Goal: Task Accomplishment & Management: Manage account settings

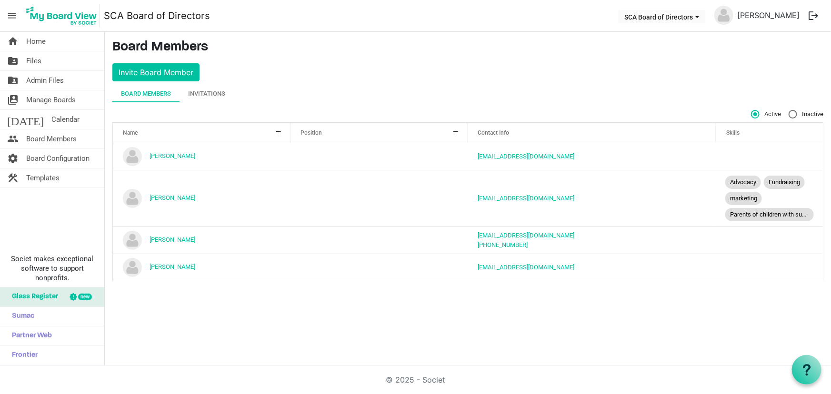
click at [175, 156] on link "[PERSON_NAME]" at bounding box center [173, 155] width 46 height 7
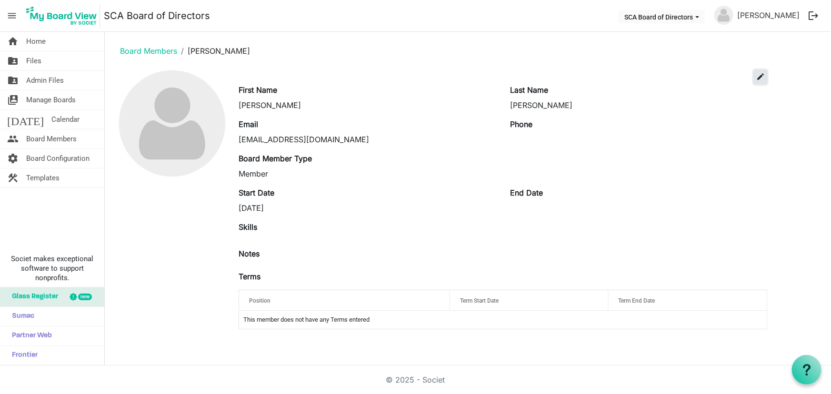
click at [759, 74] on span "edit" at bounding box center [760, 76] width 9 height 9
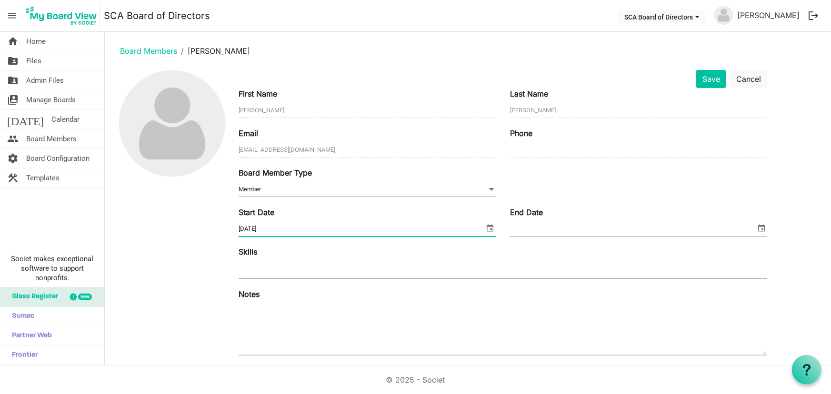
click at [291, 231] on input "9/10/2025" at bounding box center [362, 229] width 246 height 14
drag, startPoint x: 281, startPoint y: 229, endPoint x: 179, endPoint y: 213, distance: 103.2
click at [179, 213] on div "Save Cancel First Name Laura Last Name Gibson Email lauraigibson18@gmail.com Ph…" at bounding box center [467, 263] width 711 height 387
type input "6/30/2024"
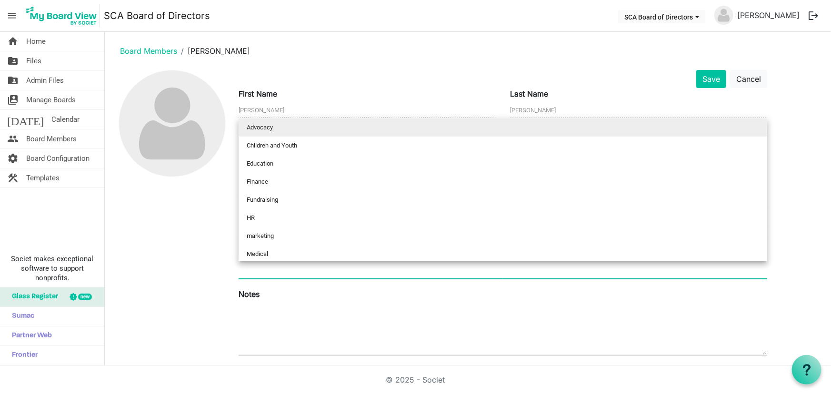
click at [257, 274] on input "text" at bounding box center [250, 269] width 22 height 17
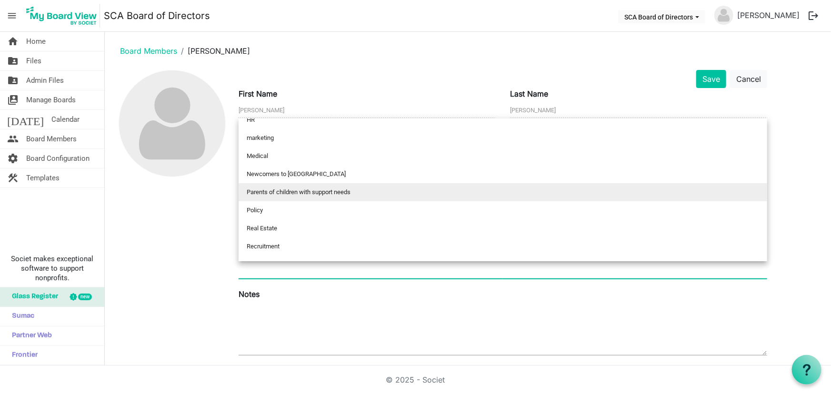
scroll to position [109, 0]
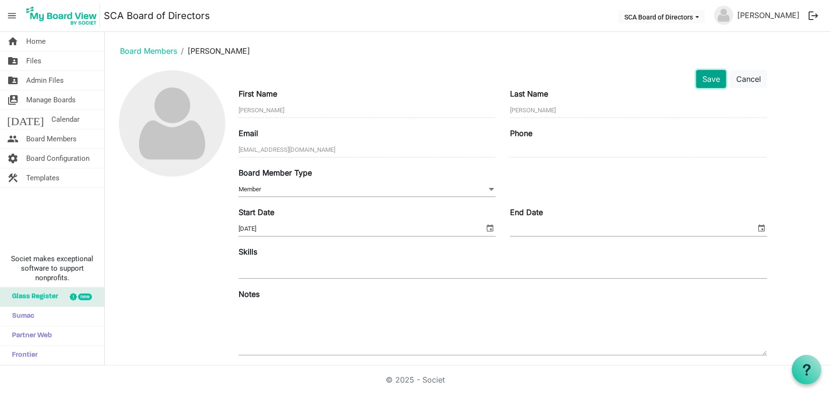
click at [709, 79] on button "Save" at bounding box center [711, 79] width 30 height 18
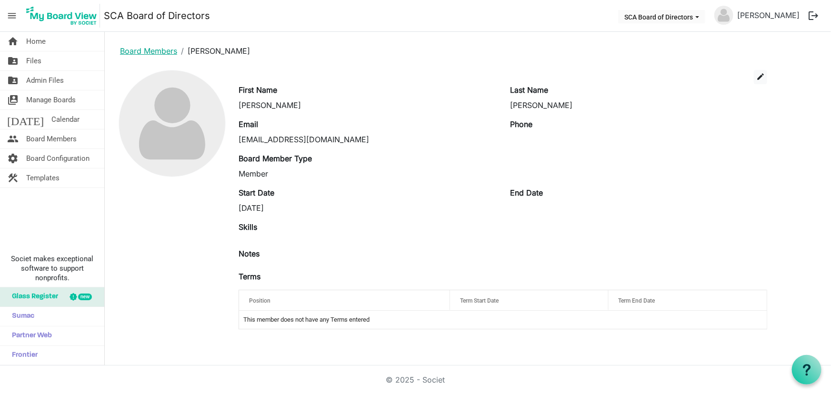
click at [146, 50] on link "Board Members" at bounding box center [148, 51] width 57 height 10
